Goal: Information Seeking & Learning: Learn about a topic

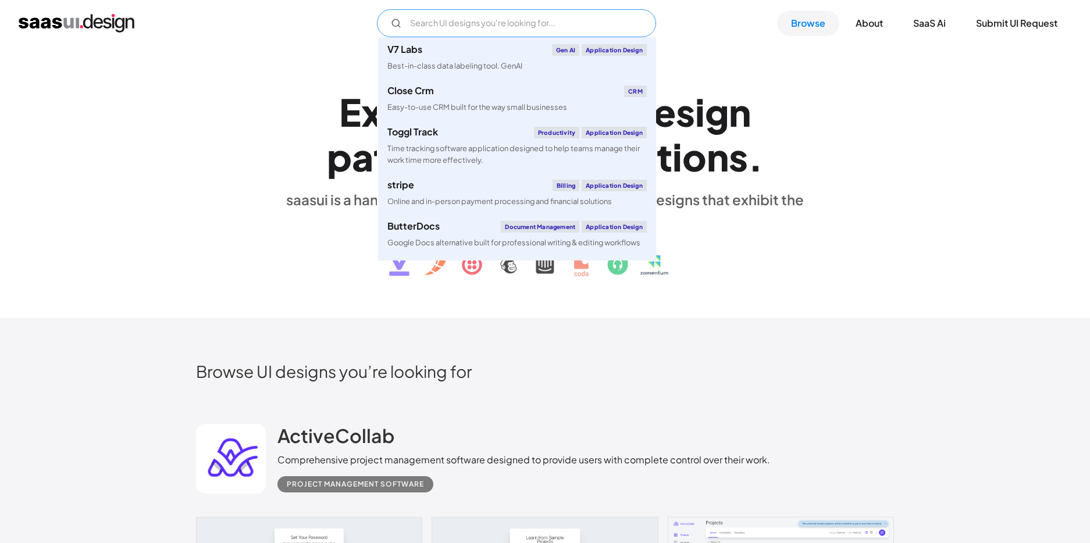
click at [478, 30] on input "Email Form" at bounding box center [516, 23] width 279 height 28
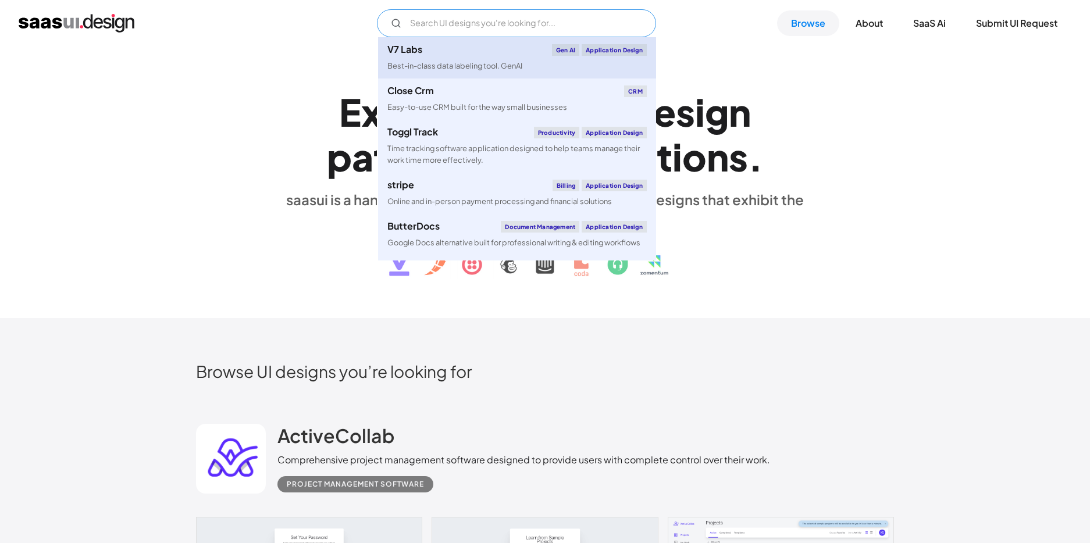
click at [477, 56] on link "V7 Labs Gen AI Application Design Best-in-class data labeling tool. [GEOGRAPHIC…" at bounding box center [517, 57] width 278 height 41
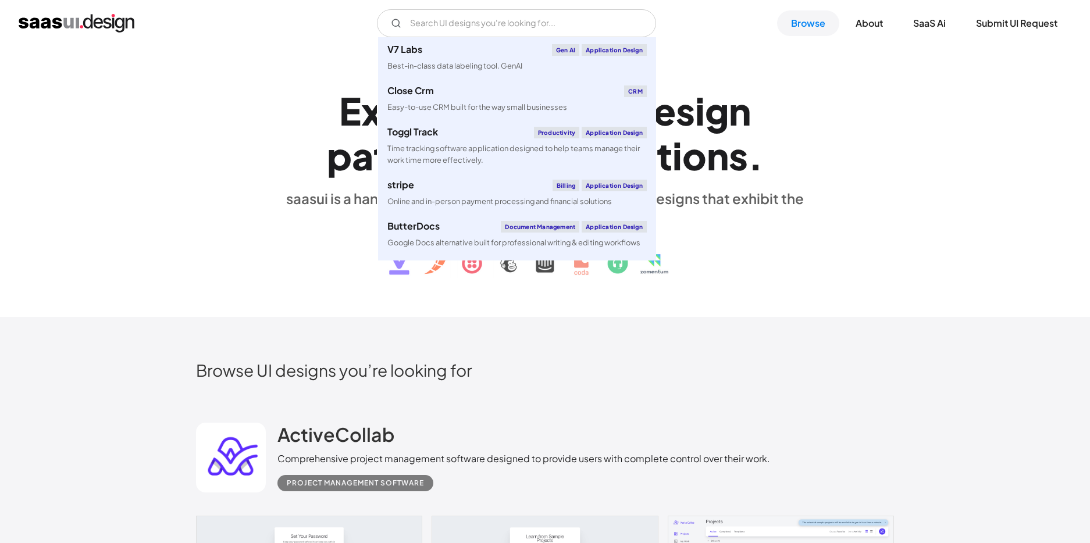
click at [709, 313] on div "E x p l o r e S a a S U I d e s i g n p a t t e r n s & i n t e r a c t i o n s…" at bounding box center [545, 181] width 1090 height 272
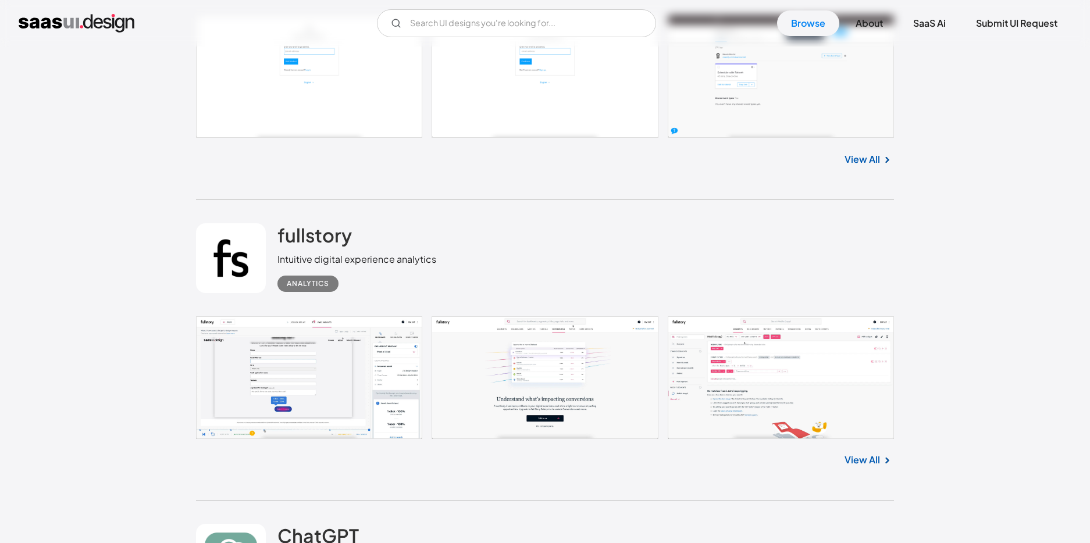
scroll to position [8913, 0]
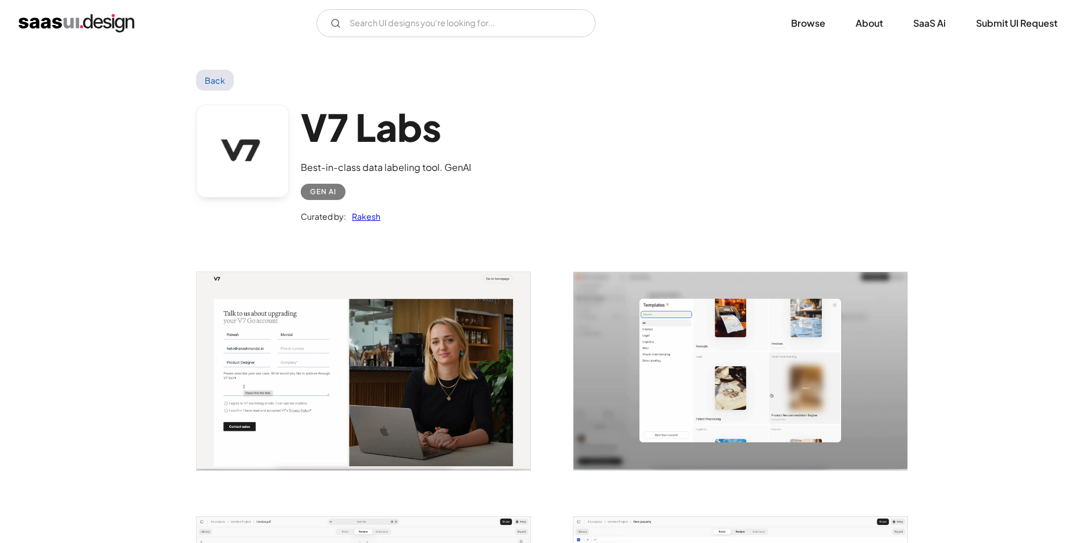
click at [212, 86] on link "Back" at bounding box center [215, 80] width 38 height 21
click at [213, 81] on link "Back" at bounding box center [215, 80] width 38 height 21
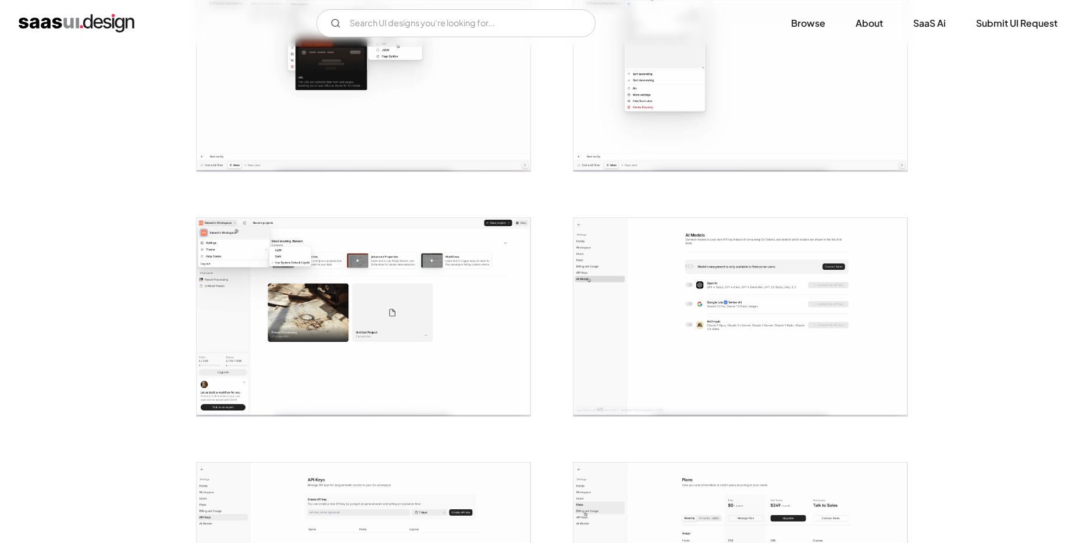
scroll to position [498, 0]
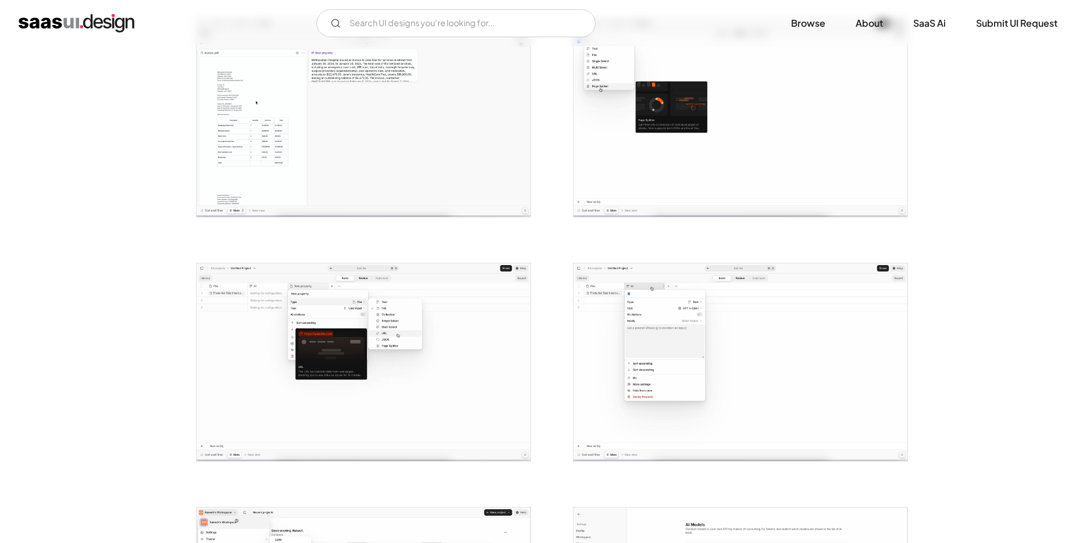
click at [89, 16] on img "home" at bounding box center [77, 23] width 116 height 19
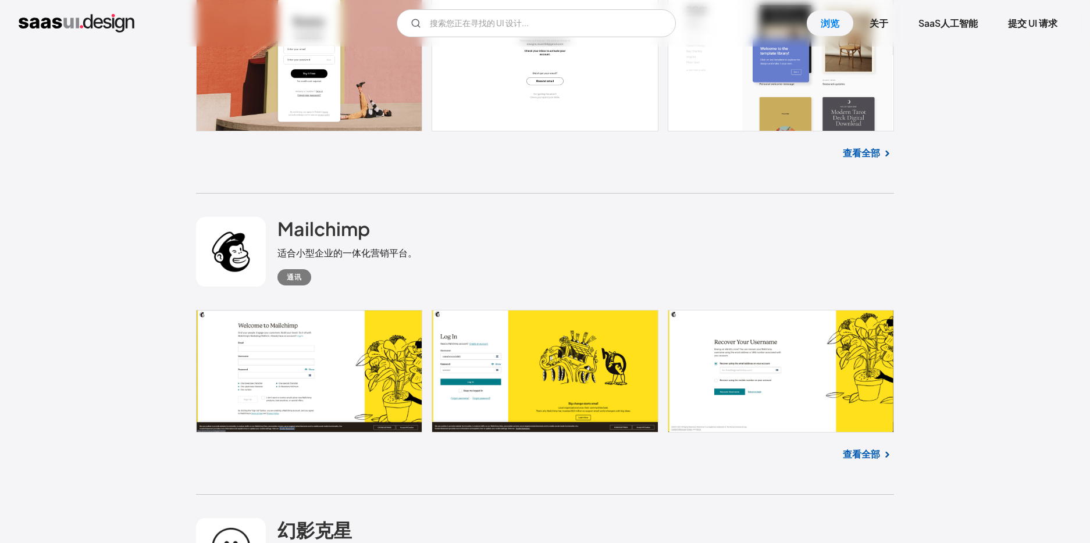
scroll to position [2457, 0]
